Goal: Information Seeking & Learning: Learn about a topic

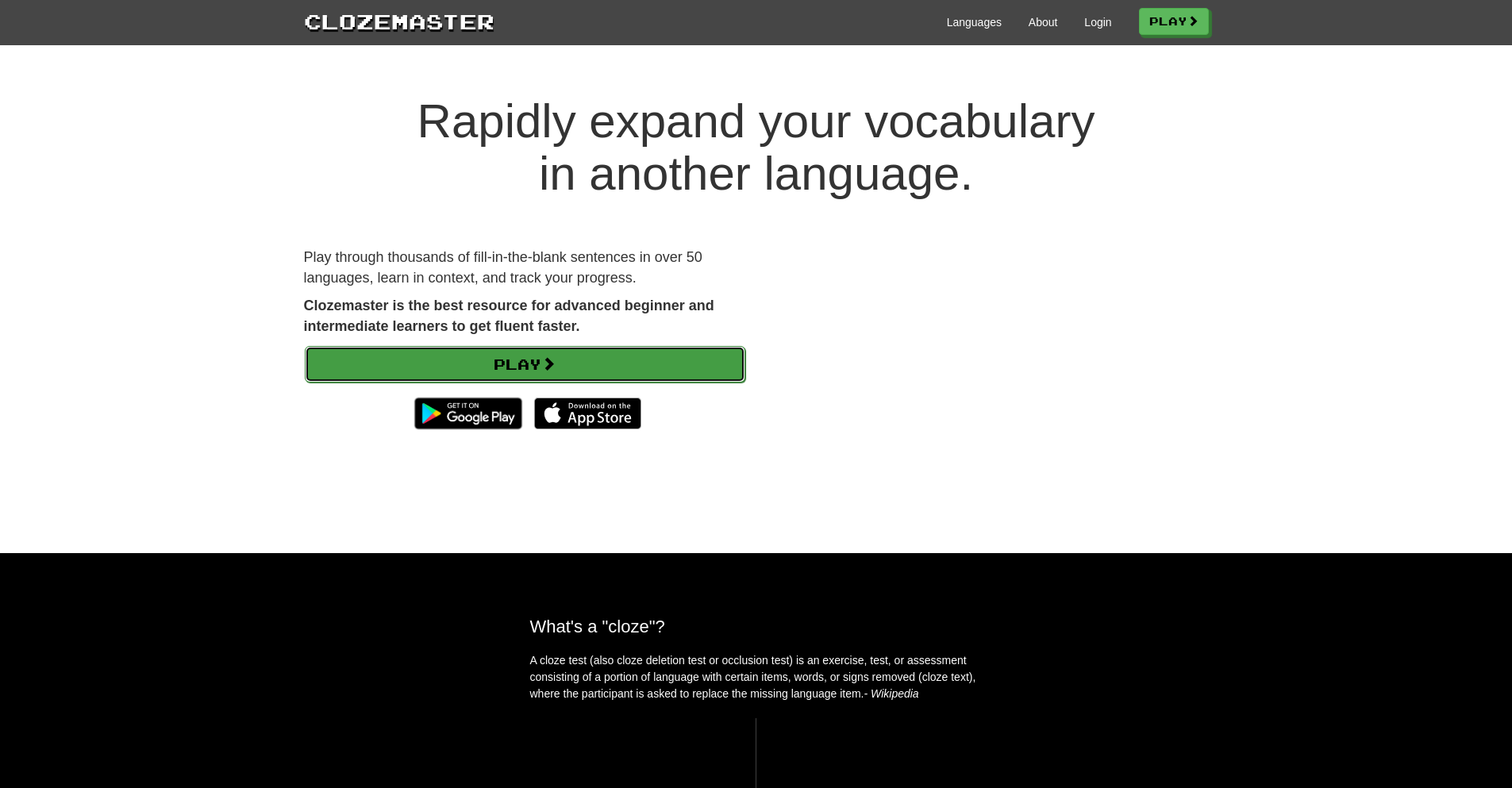
click at [647, 359] on link "Play" at bounding box center [525, 364] width 440 height 37
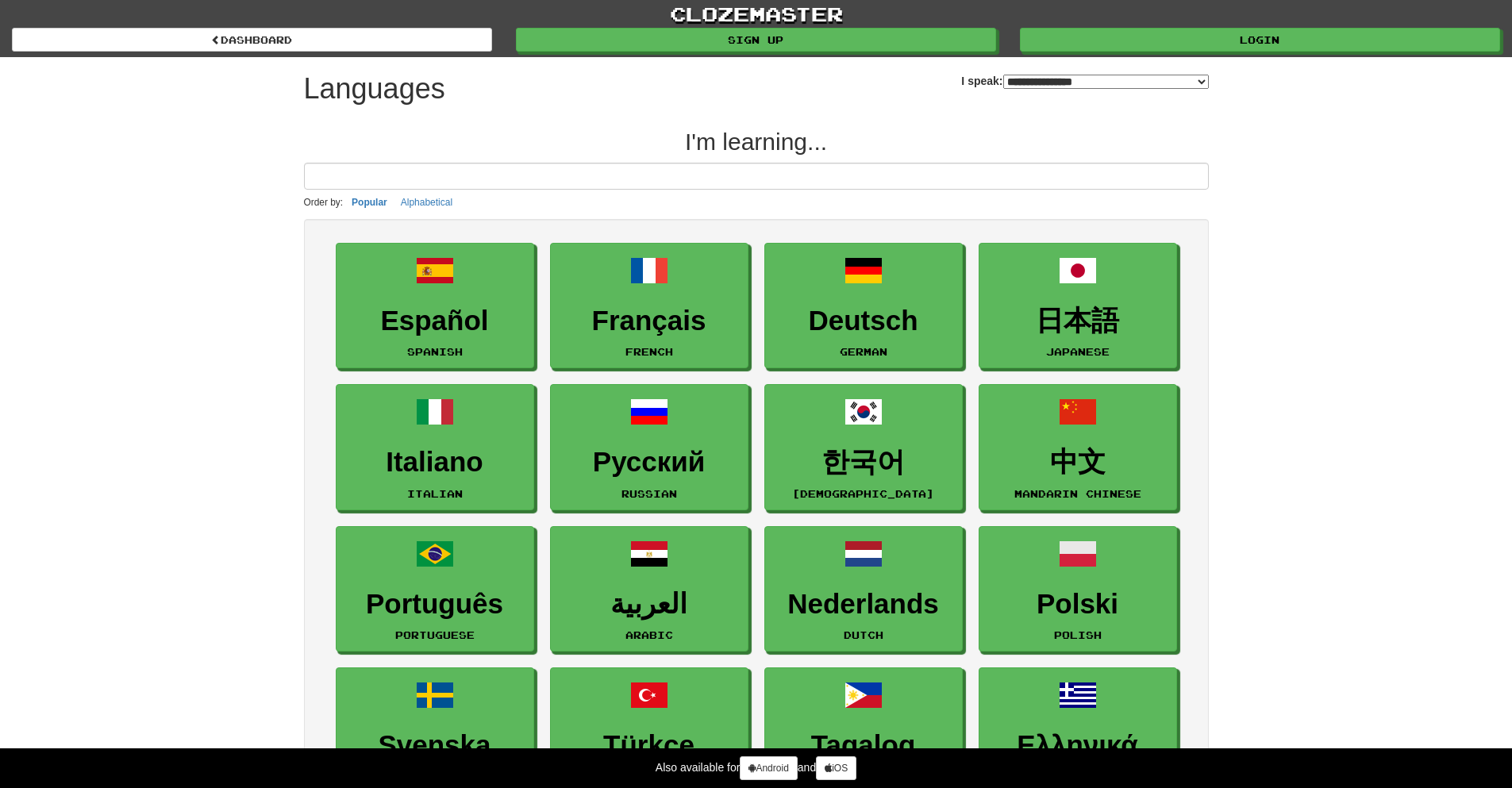
select select "*******"
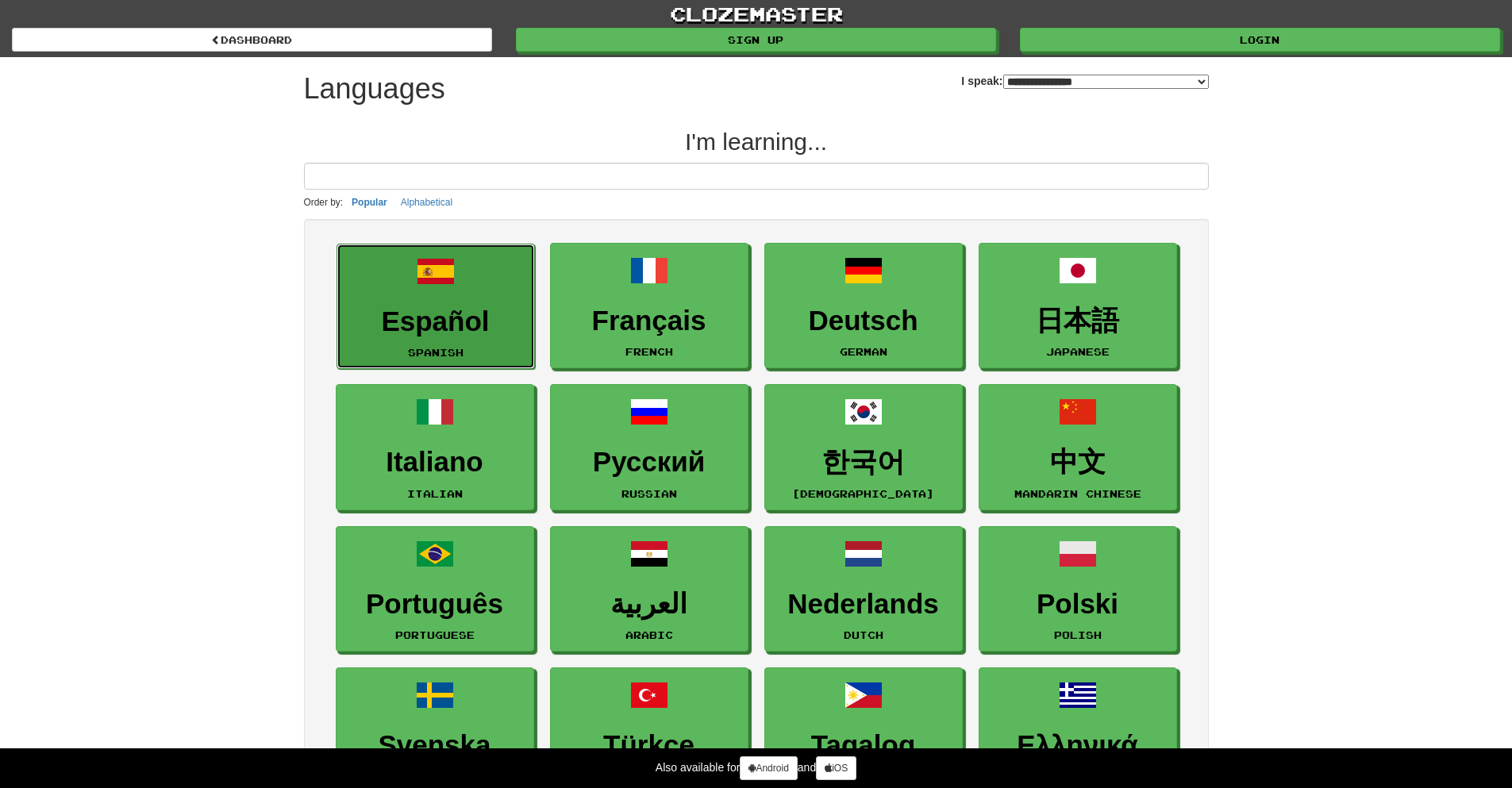
click at [449, 289] on span at bounding box center [435, 271] width 39 height 39
